Goal: Information Seeking & Learning: Learn about a topic

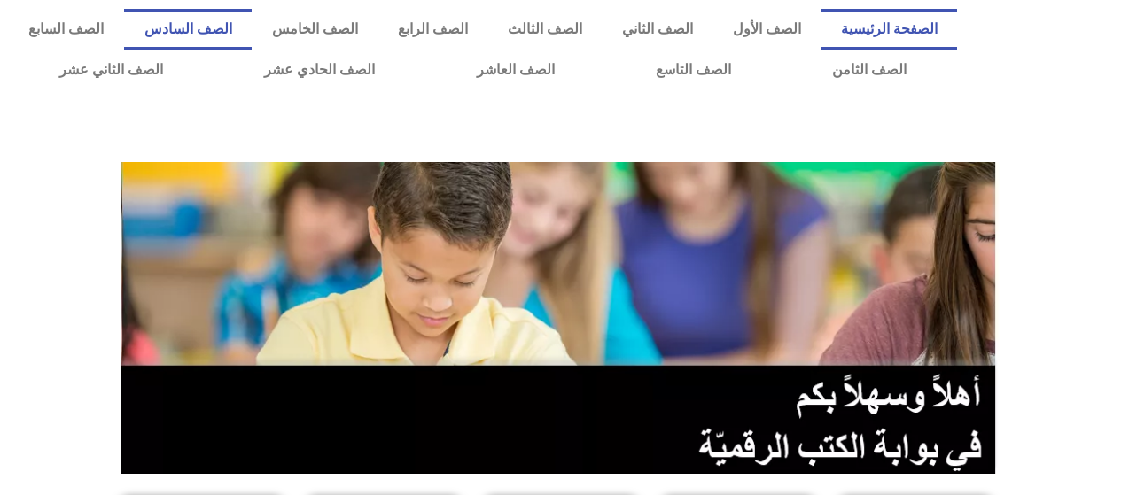
click at [252, 19] on link "الصف السادس" at bounding box center [188, 29] width 128 height 41
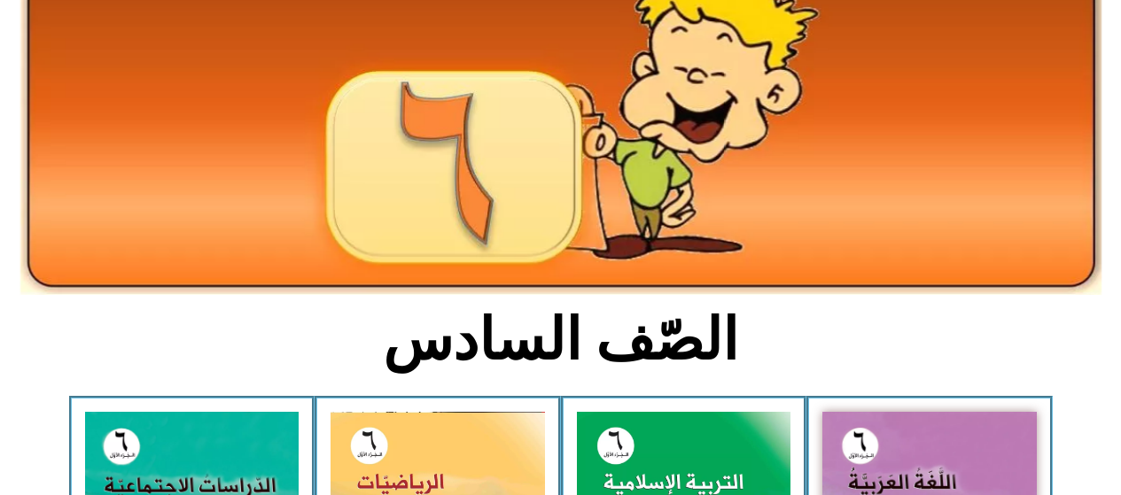
scroll to position [443, 0]
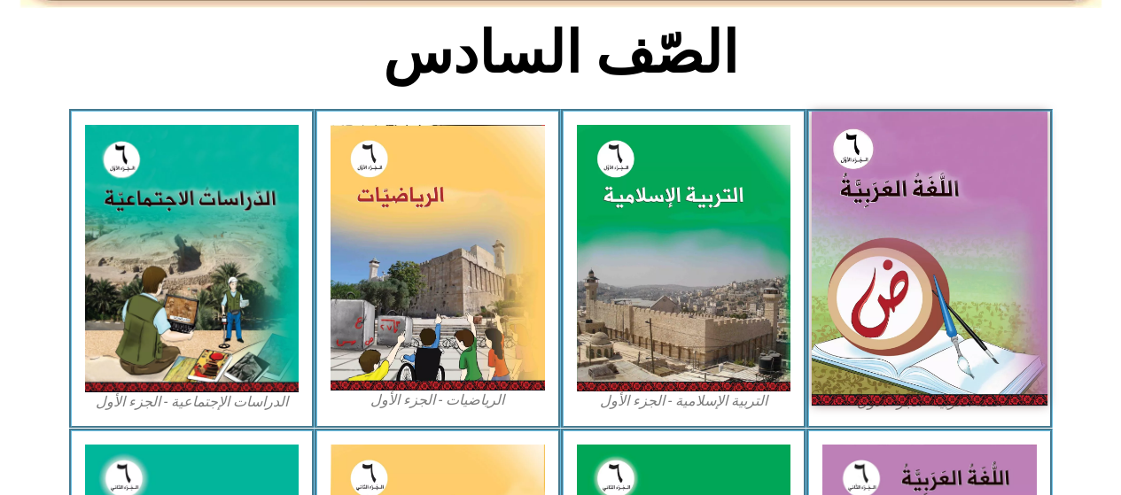
click at [894, 221] on img at bounding box center [929, 259] width 236 height 294
click at [881, 304] on img at bounding box center [929, 259] width 236 height 294
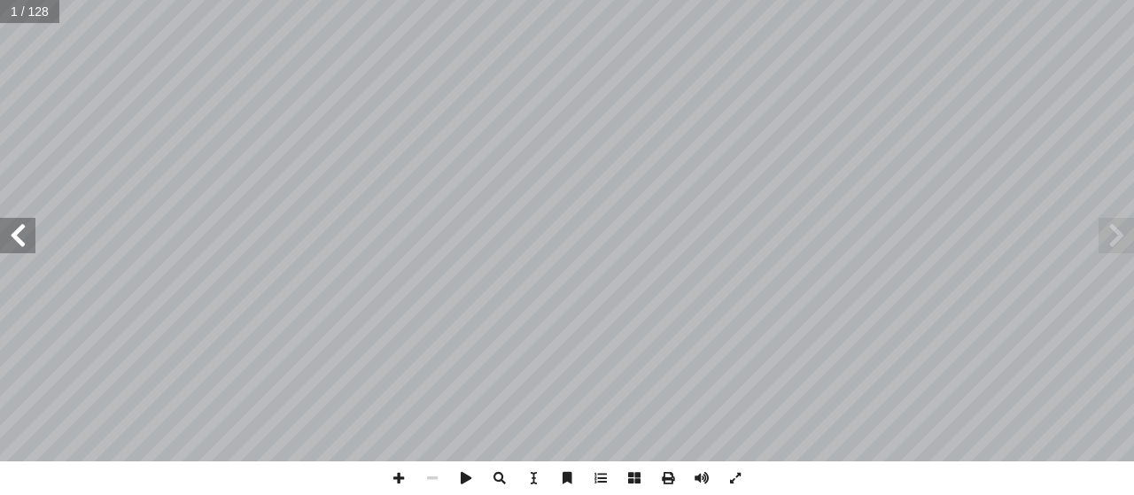
click at [15, 19] on input "text" at bounding box center [29, 11] width 59 height 23
type input "**"
click at [386, 485] on div "٢٨ ُ ة َ راء ِ الق ها ِ ب َ قام أ ا تي َّ ال َ ة َ دين َ ها الم َ ن ْ و َ ؛ ك َ…" at bounding box center [567, 247] width 1134 height 495
drag, startPoint x: 345, startPoint y: 466, endPoint x: 337, endPoint y: 462, distance: 9.1
click at [338, 462] on div "٢٦ ُ بير َ الك � ي ِ طين ْ س َ ل ِ الف ُ م ِ ال َ الع الثة ّ الث ُ ة َ د ْ ح َ …" at bounding box center [567, 247] width 1134 height 495
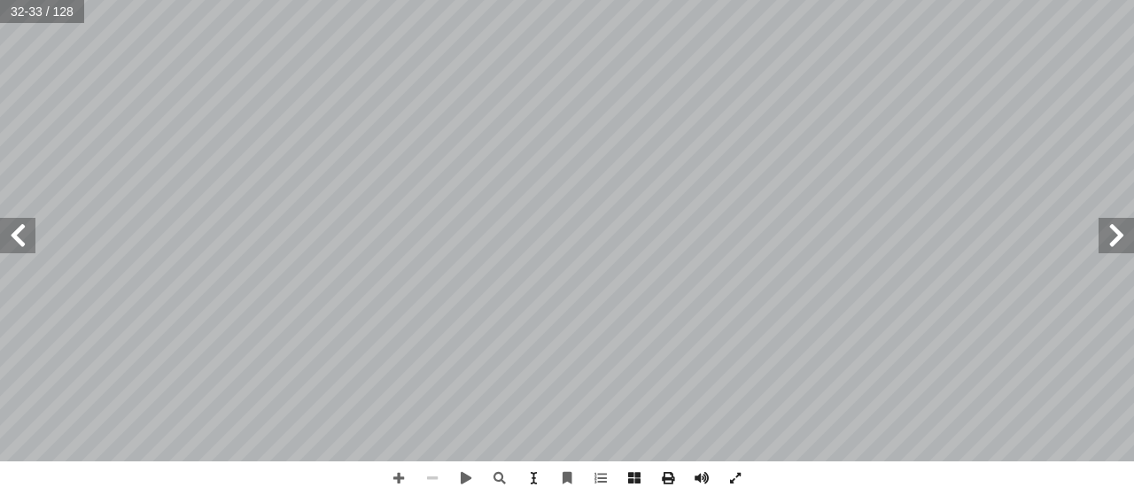
click at [425, 462] on div "٢٨ ُ ة َ راء ِ الق ها ِ ب َ قام أ ا تي َّ ال َ ة َ دين َ ها الم َ ن ْ و َ ؛ ك َ…" at bounding box center [567, 247] width 1134 height 495
click at [20, 19] on input "text" at bounding box center [29, 11] width 59 height 23
type input "*"
type input "**"
click at [403, 478] on span at bounding box center [399, 479] width 34 height 34
